Goal: Check status: Check status

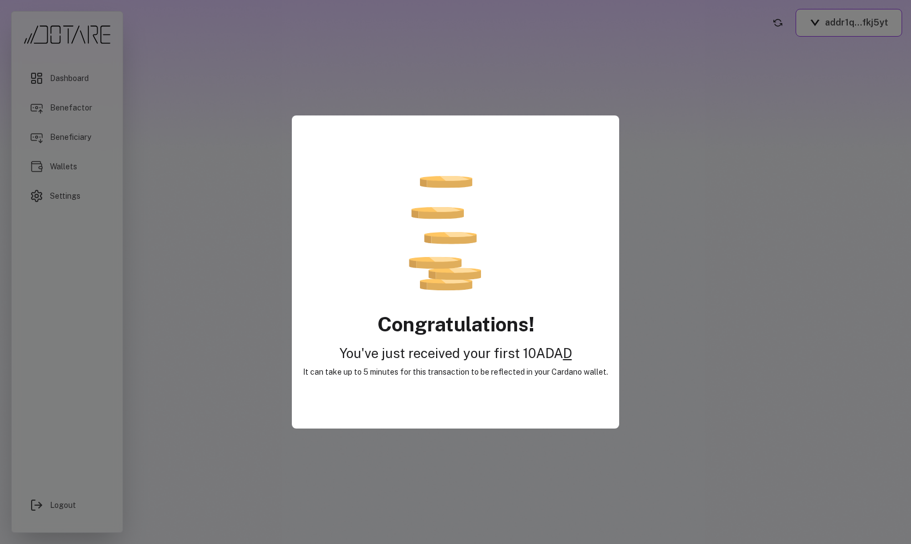
click at [715, 41] on div "Congratulations! You've just received your first 10 ADA D It can take up to 5 m…" at bounding box center [455, 272] width 911 height 544
